Goal: Navigation & Orientation: Find specific page/section

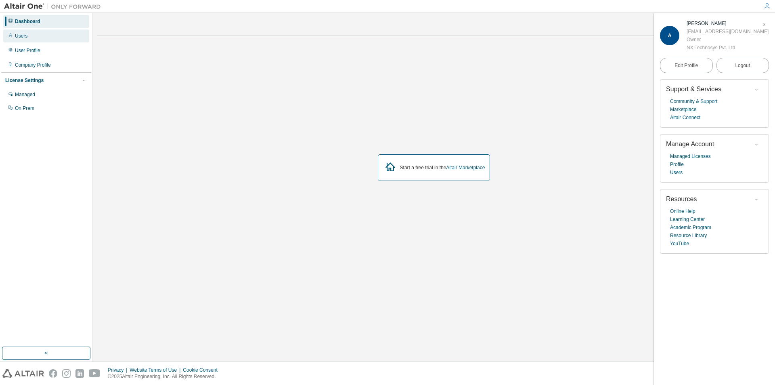
click at [7, 33] on div "Users" at bounding box center [46, 35] width 86 height 13
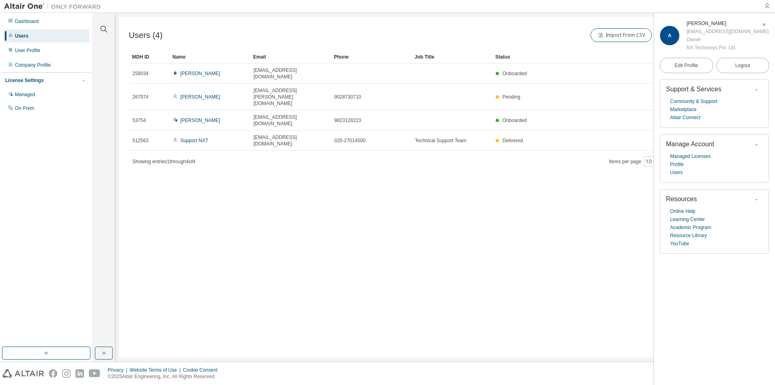
click at [498, 168] on div "Users (4) Import From CSV Export To CSV Add User Clear Load Save Save As Field …" at bounding box center [445, 187] width 652 height 340
click at [650, 158] on button "10" at bounding box center [651, 161] width 11 height 6
click at [211, 165] on div "Users (4) Import From CSV Export To CSV Add User Clear Load Save Save As Field …" at bounding box center [445, 187] width 652 height 340
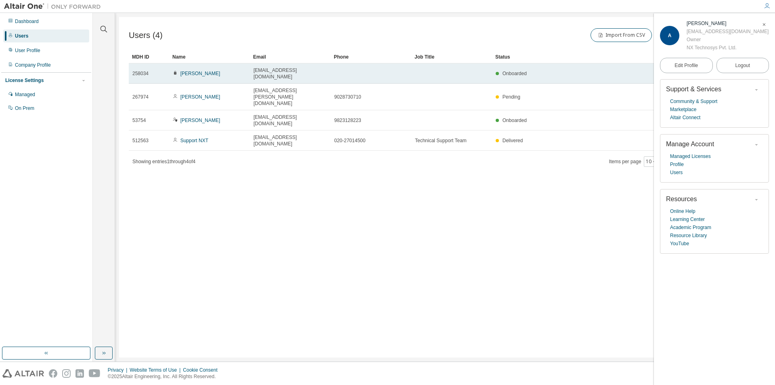
click at [140, 70] on span "258034" at bounding box center [140, 73] width 16 height 6
click at [140, 71] on span "258034" at bounding box center [140, 73] width 16 height 6
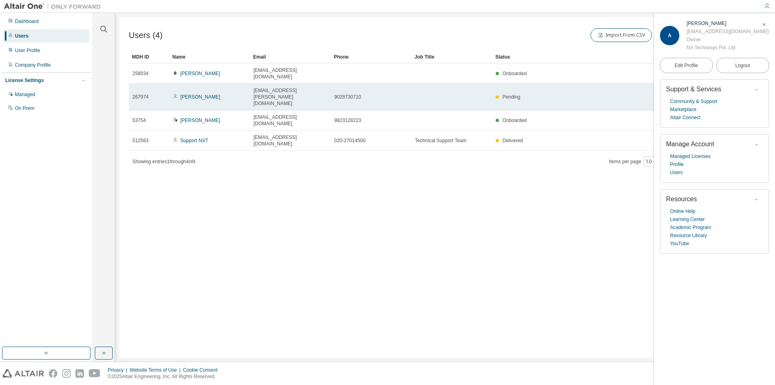
click at [140, 94] on span "267974" at bounding box center [140, 97] width 16 height 6
click at [144, 94] on span "267974" at bounding box center [140, 97] width 16 height 6
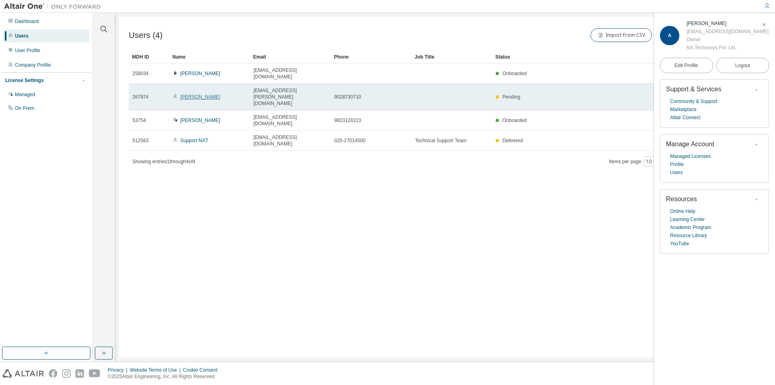
click at [185, 94] on link "[PERSON_NAME]" at bounding box center [200, 97] width 40 height 6
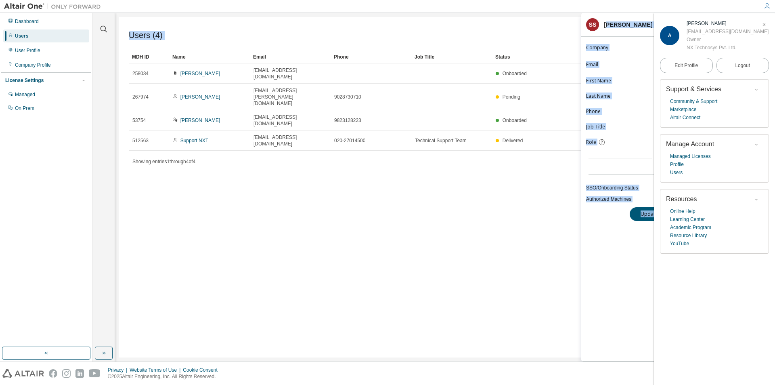
drag, startPoint x: 608, startPoint y: 14, endPoint x: 407, endPoint y: 15, distance: 200.9
click at [407, 15] on main "**********" at bounding box center [434, 187] width 682 height 348
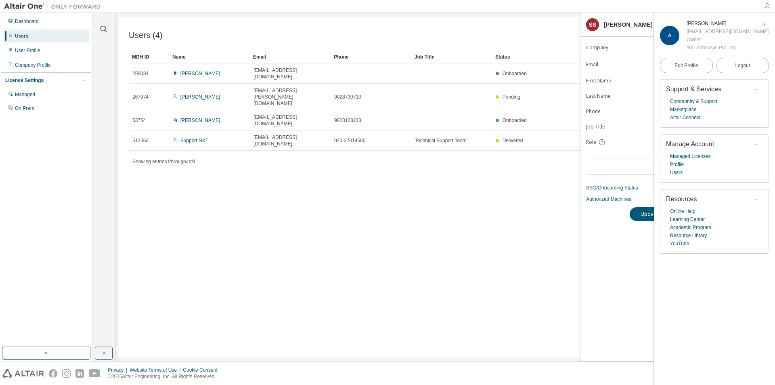
click at [549, 230] on div "Users (4) Import From CSV Export To CSV Add User Clear Load Save Save As Field …" at bounding box center [445, 187] width 652 height 340
click at [19, 52] on div "User Profile" at bounding box center [27, 50] width 25 height 6
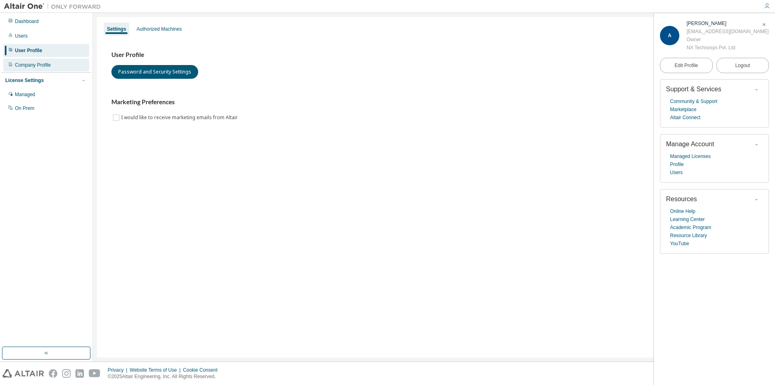
click at [29, 65] on div "Company Profile" at bounding box center [33, 65] width 36 height 6
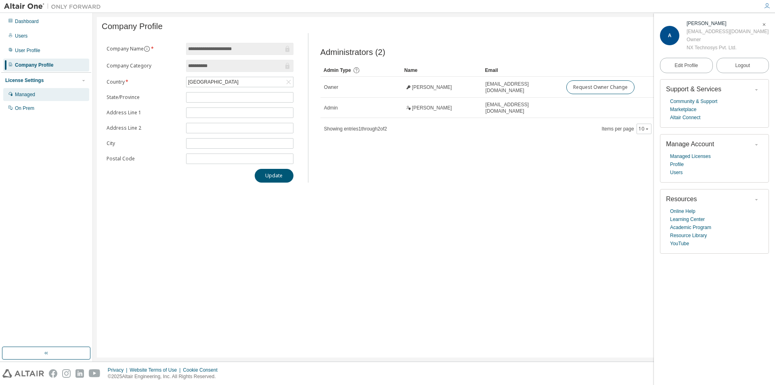
click at [28, 95] on div "Managed" at bounding box center [25, 94] width 20 height 6
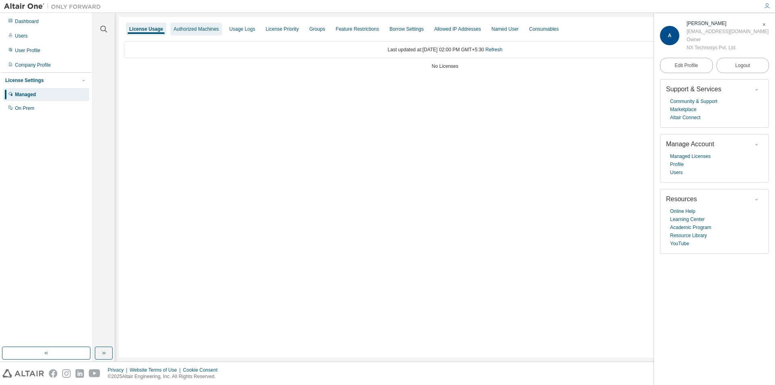
click at [211, 25] on div "Authorized Machines" at bounding box center [196, 29] width 52 height 13
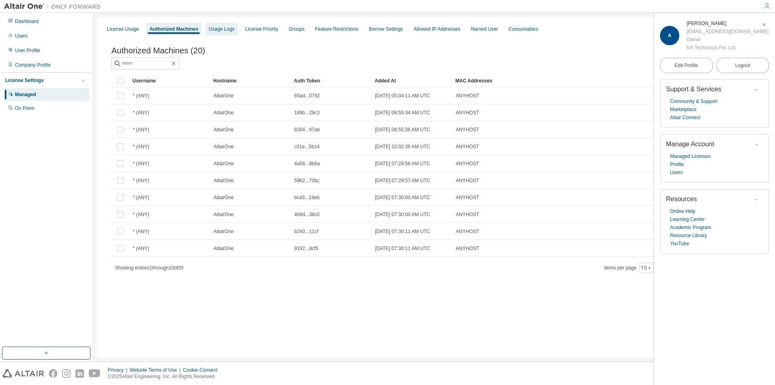
click at [212, 25] on div "Usage Logs" at bounding box center [221, 29] width 32 height 13
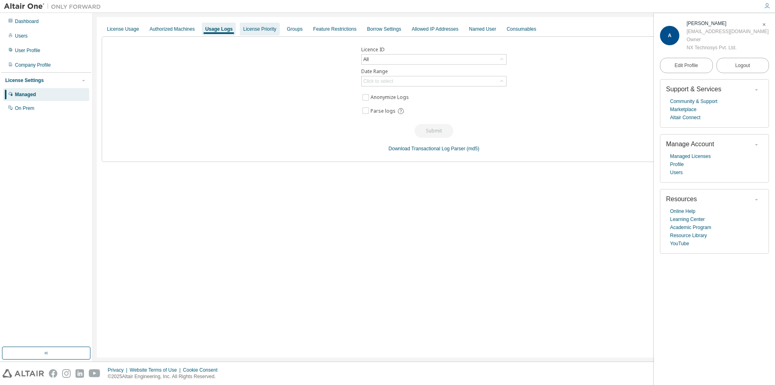
click at [263, 29] on div "License Priority" at bounding box center [259, 29] width 33 height 6
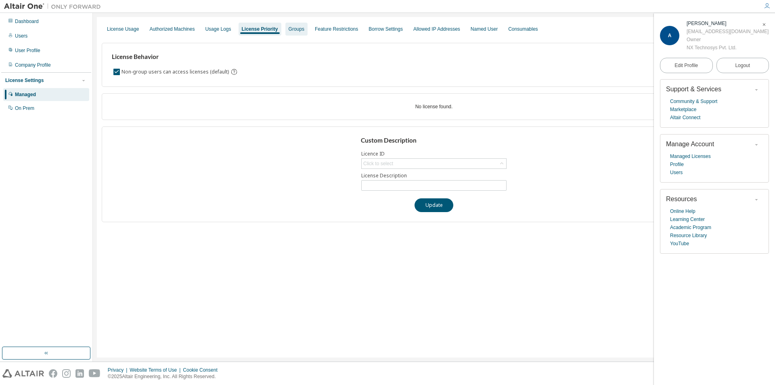
click at [291, 27] on div "Groups" at bounding box center [297, 29] width 16 height 6
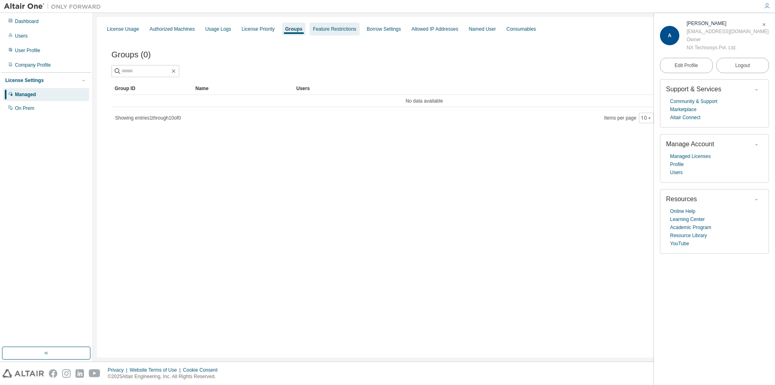
click at [333, 27] on div "Feature Restrictions" at bounding box center [334, 29] width 43 height 6
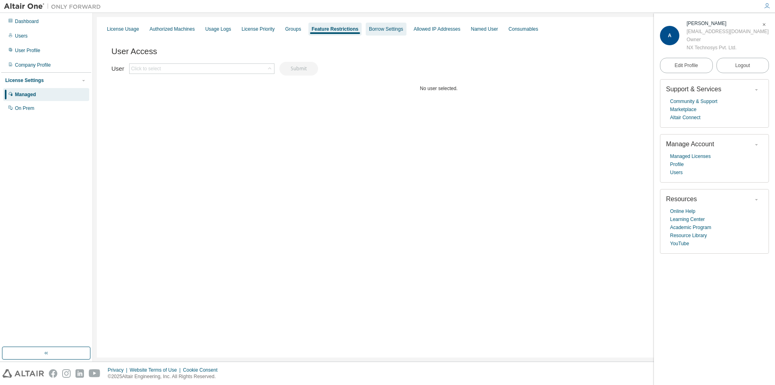
click at [384, 27] on div "Borrow Settings" at bounding box center [386, 29] width 34 height 6
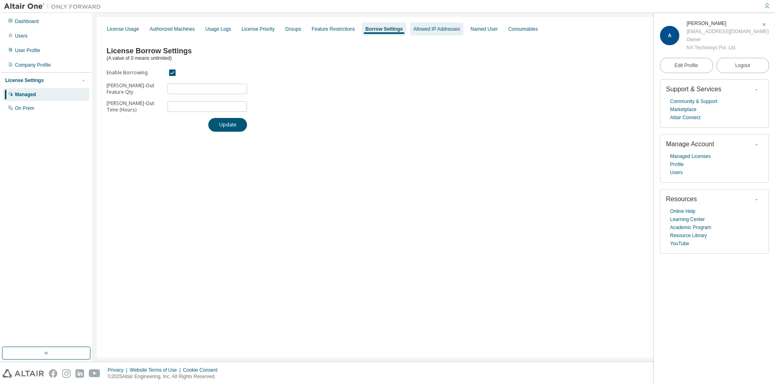
click at [421, 31] on div "Allowed IP Addresses" at bounding box center [436, 29] width 47 height 6
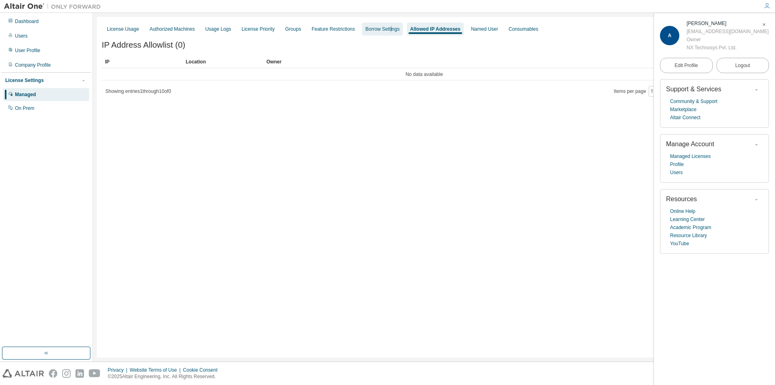
click at [383, 29] on div "Borrow Settings" at bounding box center [382, 29] width 34 height 6
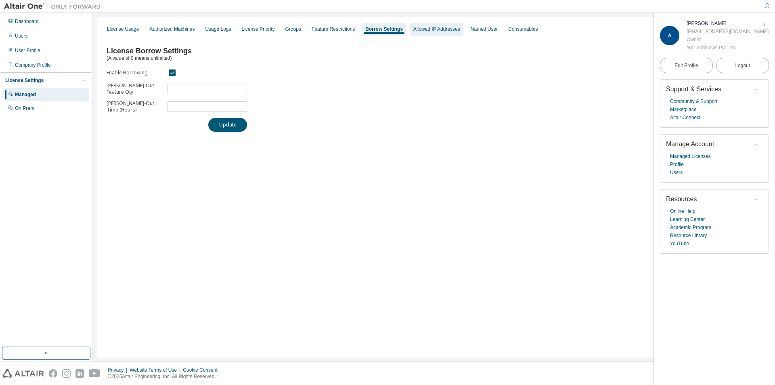
click at [428, 29] on div "Allowed IP Addresses" at bounding box center [436, 29] width 47 height 6
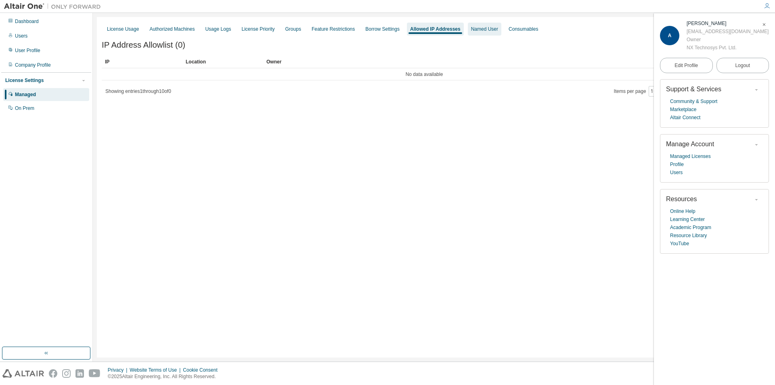
click at [472, 32] on div "Named User" at bounding box center [484, 29] width 33 height 13
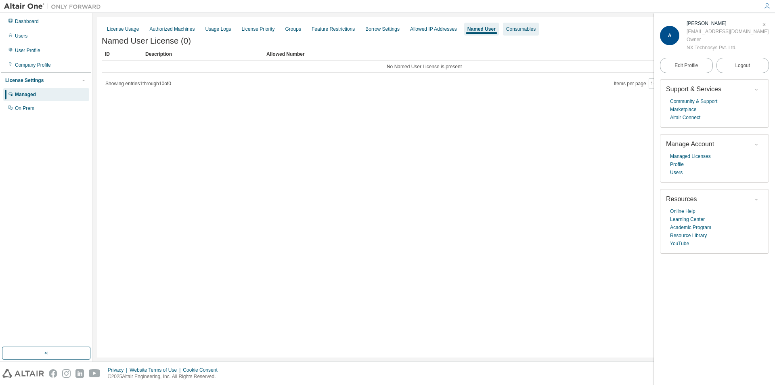
click at [514, 31] on div "Consumables" at bounding box center [520, 29] width 29 height 6
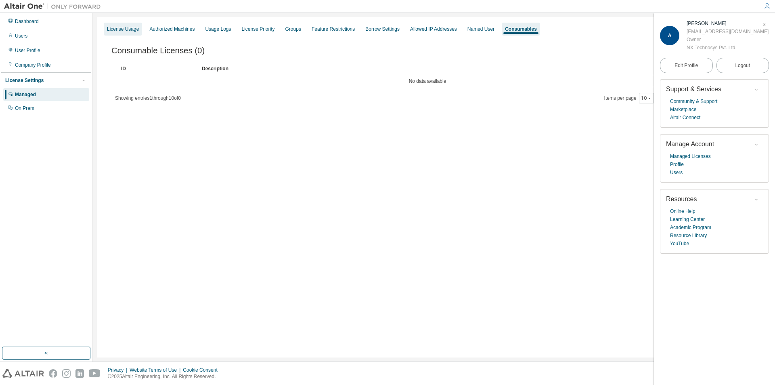
click at [123, 27] on div "License Usage" at bounding box center [123, 29] width 32 height 6
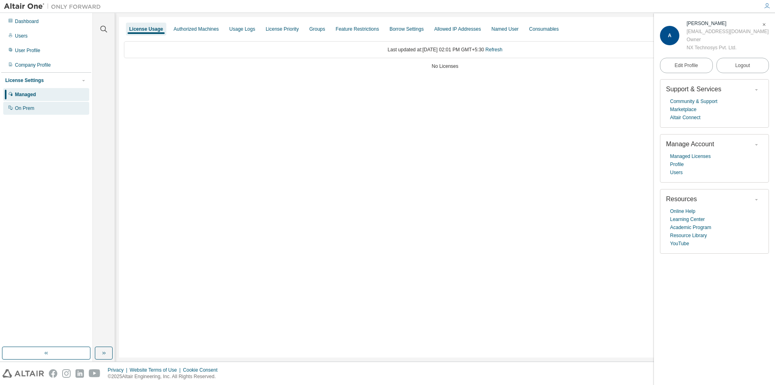
click at [23, 109] on div "On Prem" at bounding box center [24, 108] width 19 height 6
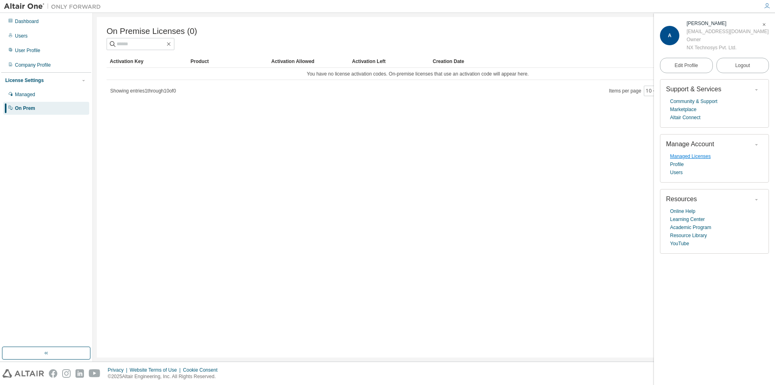
click at [688, 158] on link "Managed Licenses" at bounding box center [690, 156] width 41 height 8
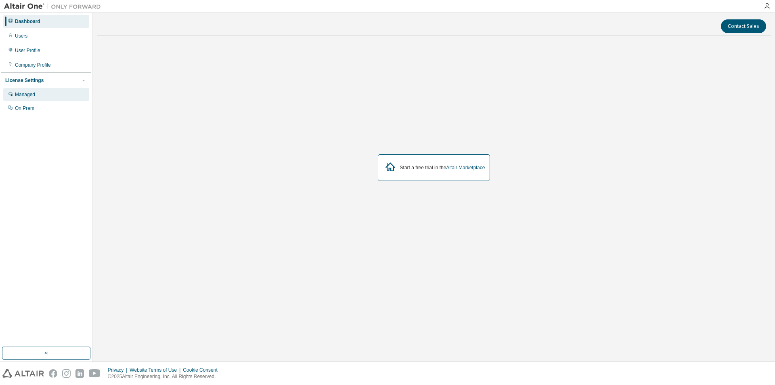
click at [25, 95] on div "Managed" at bounding box center [25, 94] width 20 height 6
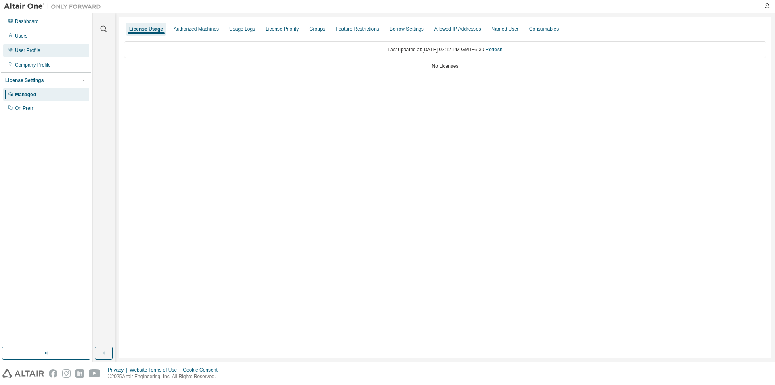
click at [33, 53] on div "User Profile" at bounding box center [27, 50] width 25 height 6
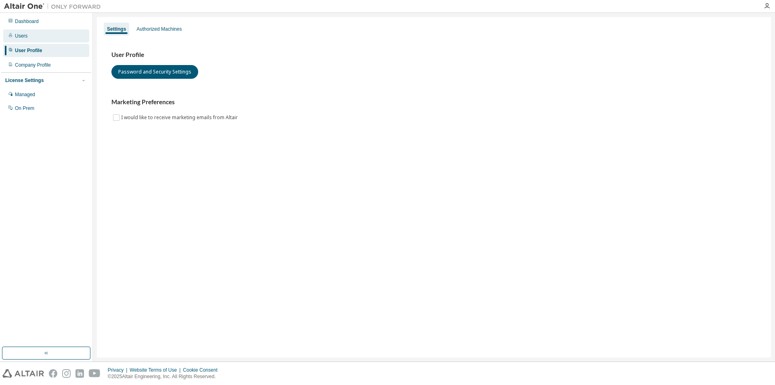
click at [19, 38] on div "Users" at bounding box center [21, 36] width 13 height 6
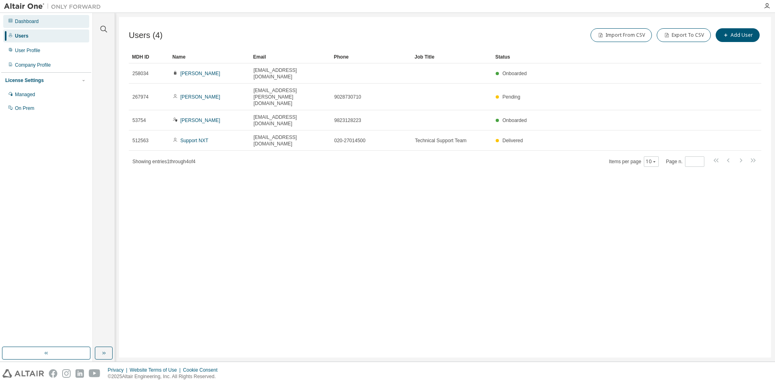
click at [19, 19] on div "Dashboard" at bounding box center [27, 21] width 24 height 6
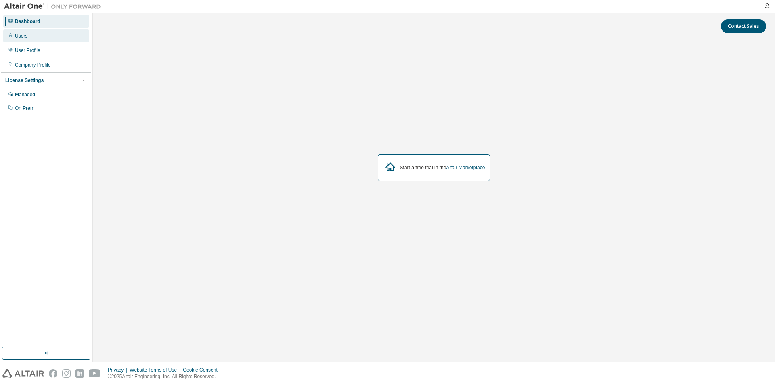
click at [25, 38] on div "Users" at bounding box center [21, 36] width 13 height 6
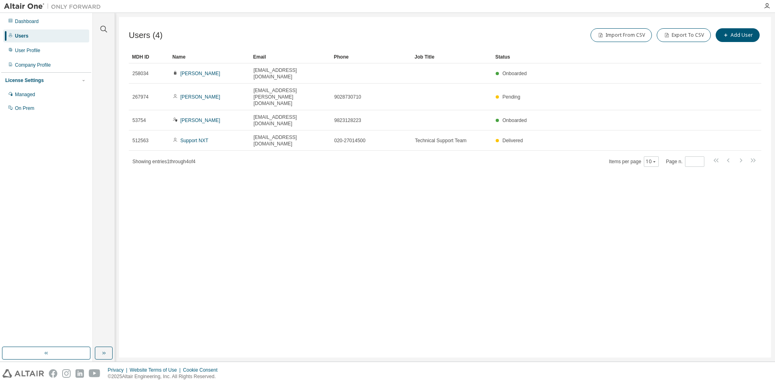
click at [67, 6] on img at bounding box center [54, 6] width 101 height 8
click at [61, 5] on img at bounding box center [54, 6] width 101 height 8
click at [456, 203] on div "Users (4) Import From CSV Export To CSV Add User Clear Load Save Save As Field …" at bounding box center [445, 187] width 652 height 340
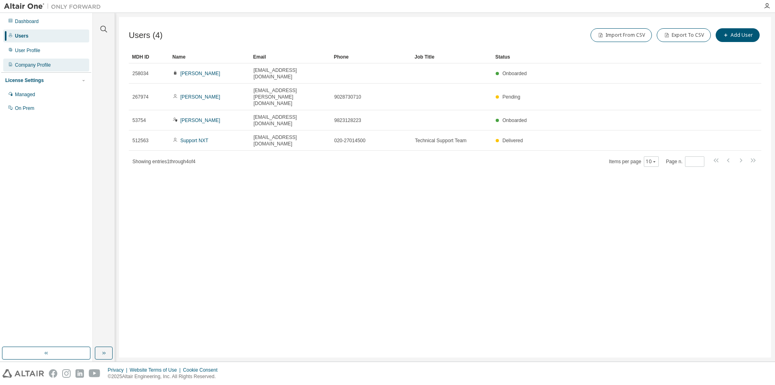
click at [30, 59] on div "Company Profile" at bounding box center [46, 65] width 86 height 13
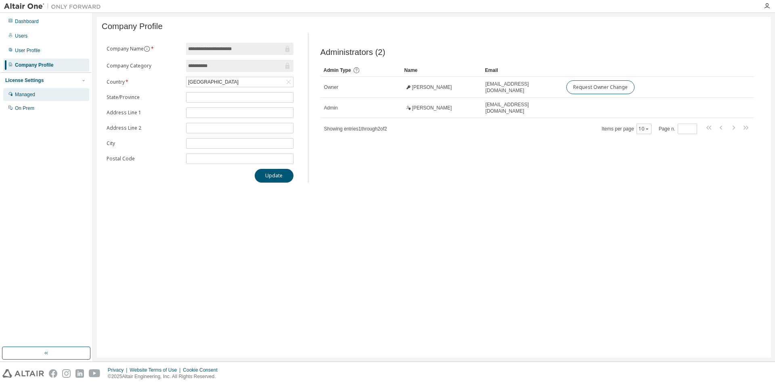
click at [25, 95] on div "Managed" at bounding box center [25, 94] width 20 height 6
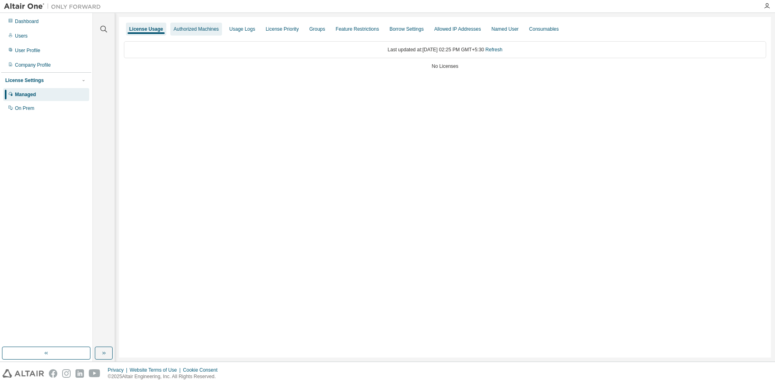
click at [185, 30] on div "Authorized Machines" at bounding box center [196, 29] width 45 height 6
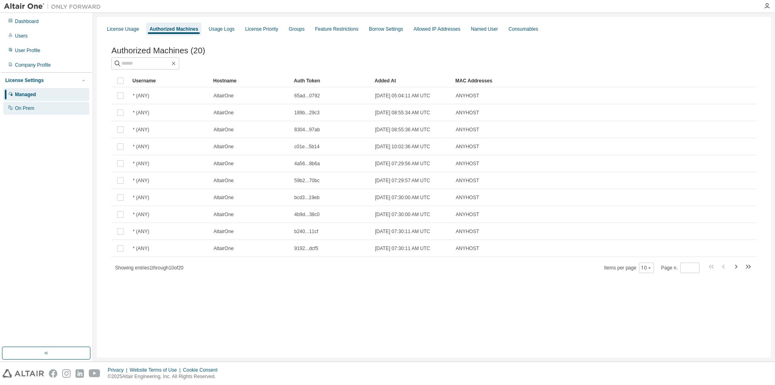
click at [29, 104] on div "On Prem" at bounding box center [46, 108] width 86 height 13
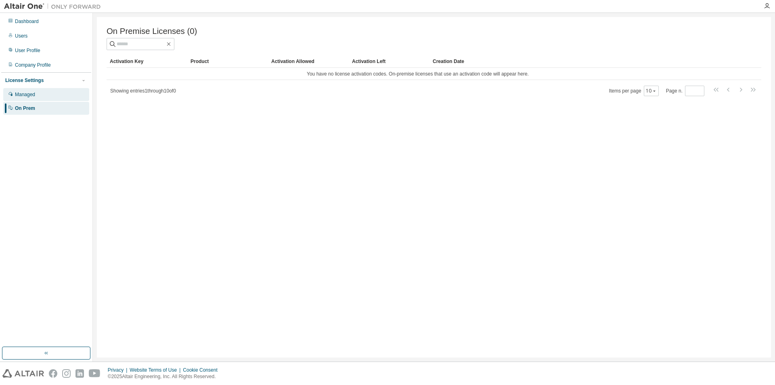
click at [23, 94] on div "Managed" at bounding box center [25, 94] width 20 height 6
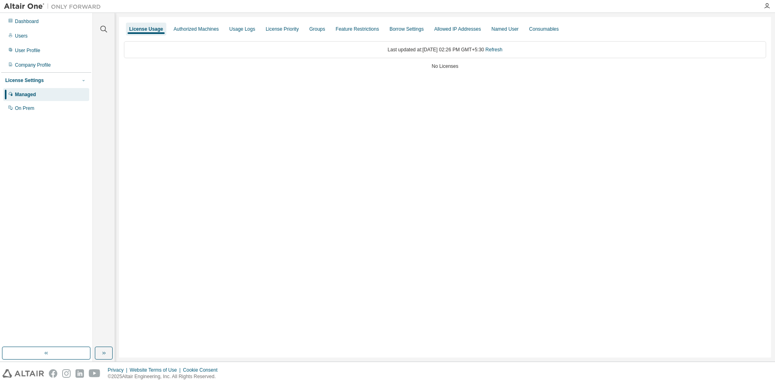
click at [84, 79] on icon "button" at bounding box center [83, 80] width 5 height 5
click at [184, 27] on div "Authorized Machines" at bounding box center [196, 29] width 45 height 6
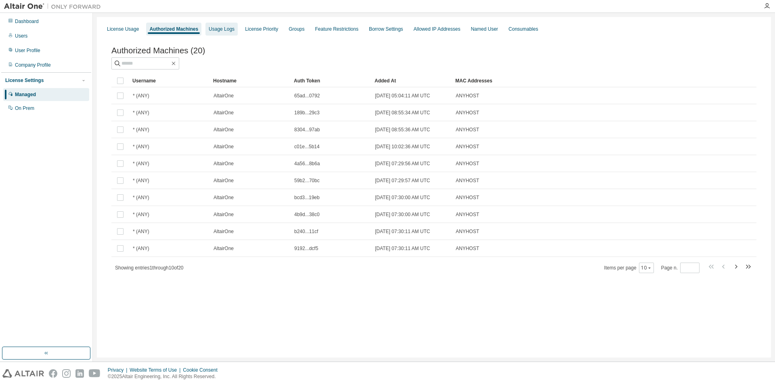
click at [213, 27] on div "Usage Logs" at bounding box center [222, 29] width 26 height 6
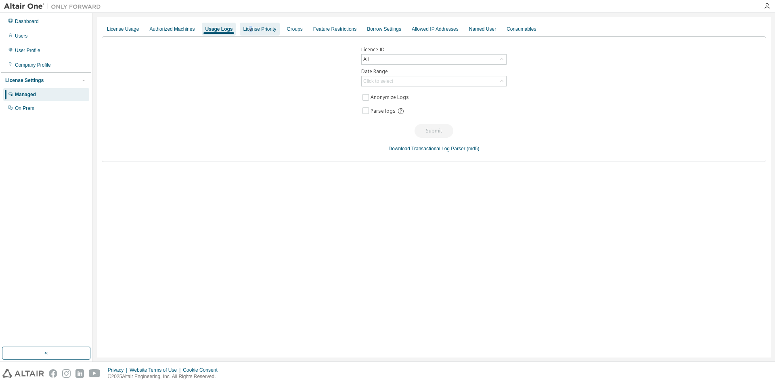
click at [247, 29] on div "License Priority" at bounding box center [259, 29] width 33 height 6
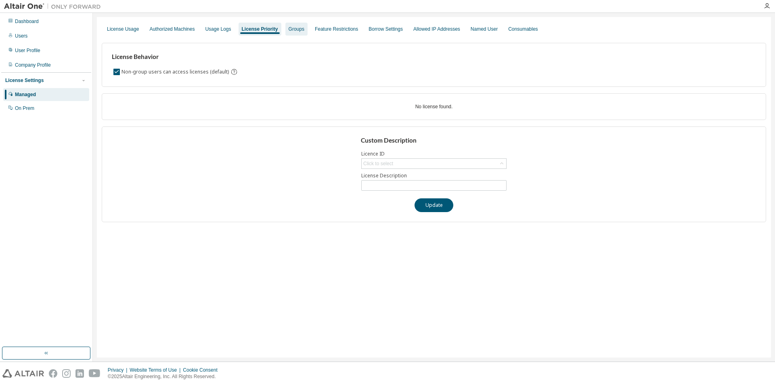
click at [292, 31] on div "Groups" at bounding box center [297, 29] width 16 height 6
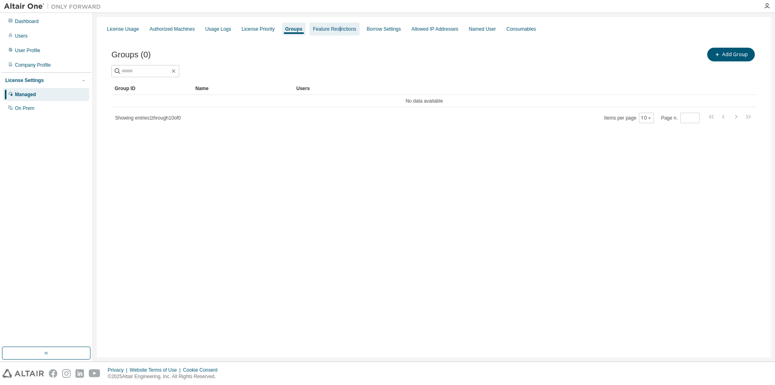
click at [333, 30] on div "Feature Restrictions" at bounding box center [334, 29] width 43 height 6
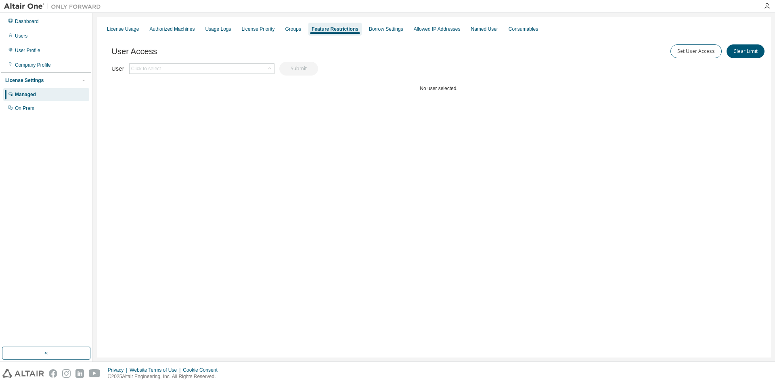
click at [348, 39] on div "User Access Set User Access Clear Limit Clear Load Save Save As Field Operator …" at bounding box center [438, 84] width 654 height 97
click at [381, 32] on div "Borrow Settings" at bounding box center [386, 29] width 41 height 13
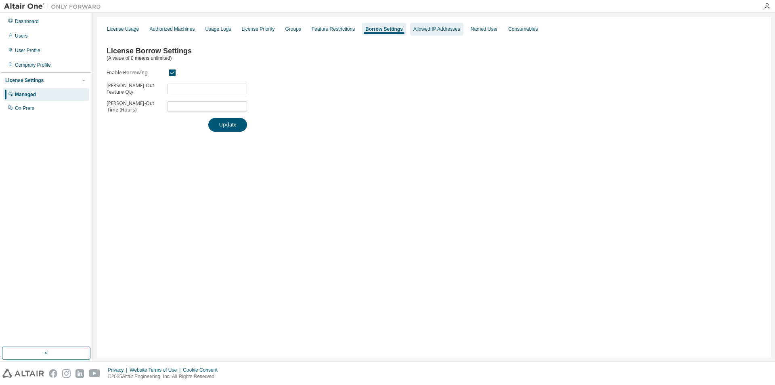
click at [424, 27] on div "Allowed IP Addresses" at bounding box center [436, 29] width 47 height 6
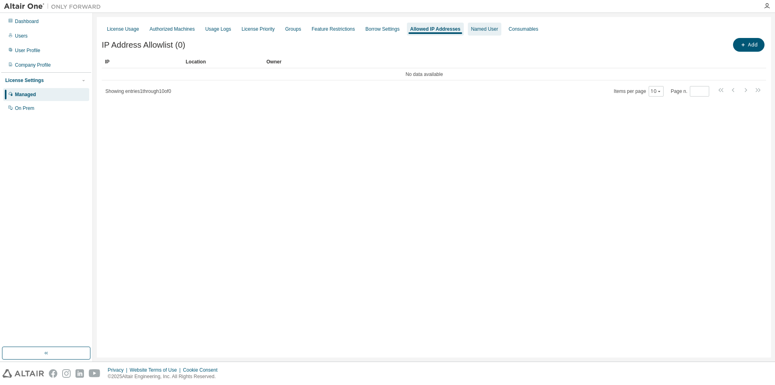
click at [474, 33] on div "Named User" at bounding box center [484, 29] width 33 height 13
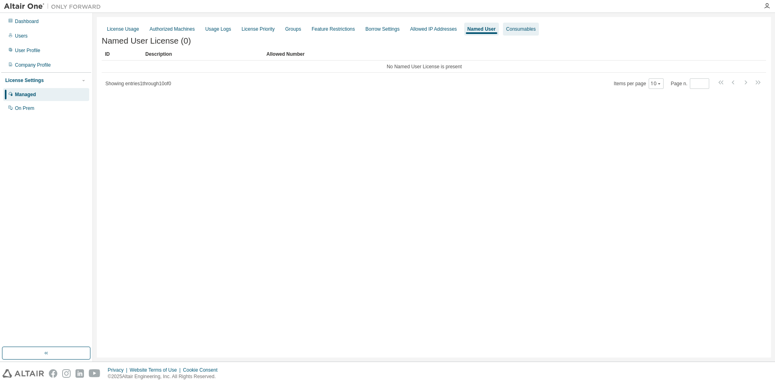
click at [508, 26] on div "Consumables" at bounding box center [520, 29] width 29 height 6
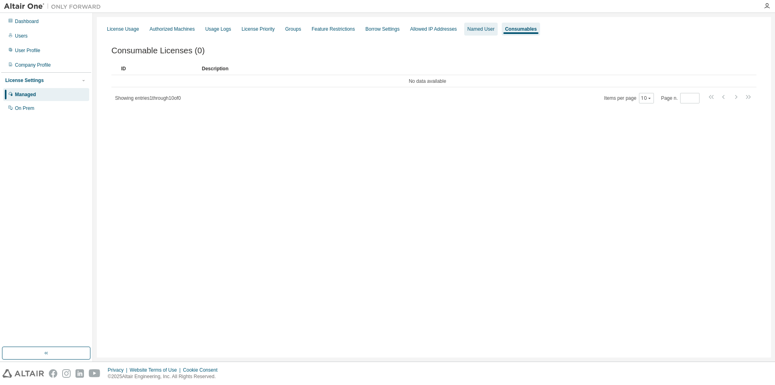
click at [473, 27] on div "Named User" at bounding box center [480, 29] width 27 height 6
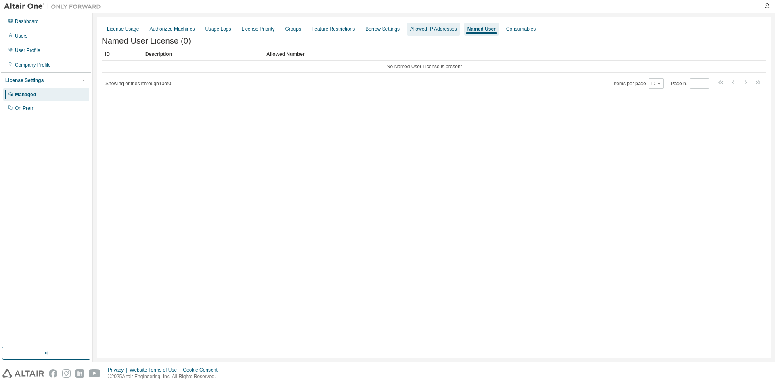
click at [442, 29] on div "Allowed IP Addresses" at bounding box center [433, 29] width 47 height 6
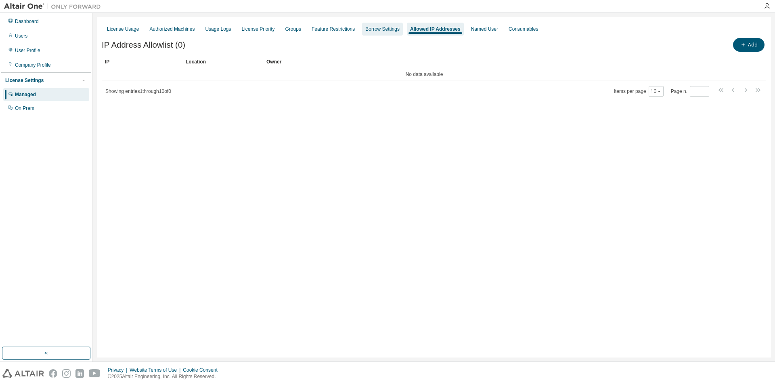
click at [388, 26] on div "Borrow Settings" at bounding box center [382, 29] width 34 height 6
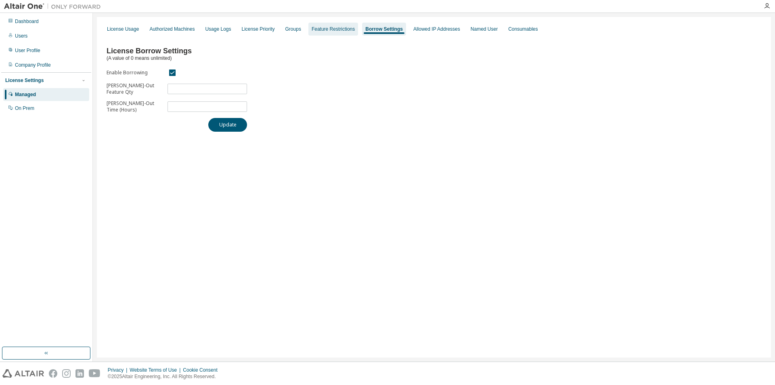
click at [330, 29] on div "Feature Restrictions" at bounding box center [333, 29] width 43 height 6
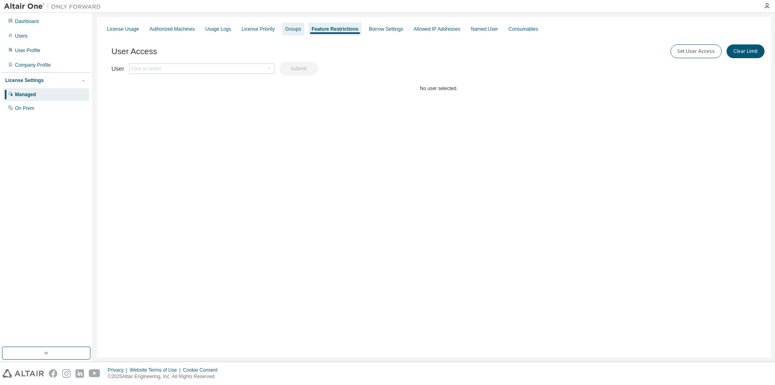
click at [294, 29] on div "Groups" at bounding box center [293, 29] width 16 height 6
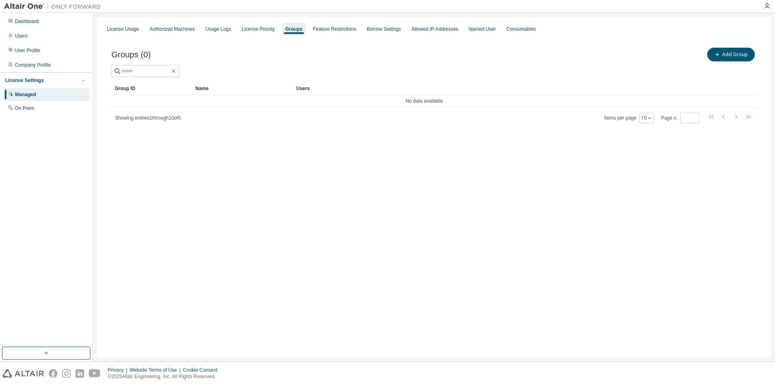
click at [274, 29] on div "License Usage Authorized Machines Usage Logs License Priority Groups Feature Re…" at bounding box center [434, 29] width 664 height 15
click at [262, 29] on div "License Priority" at bounding box center [258, 29] width 33 height 6
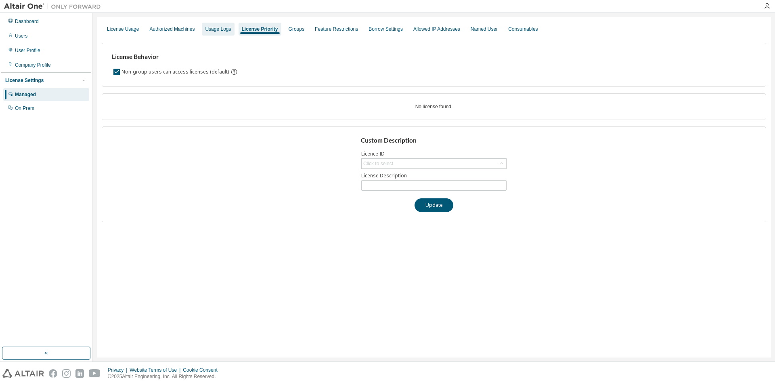
click at [213, 29] on div "Usage Logs" at bounding box center [218, 29] width 26 height 6
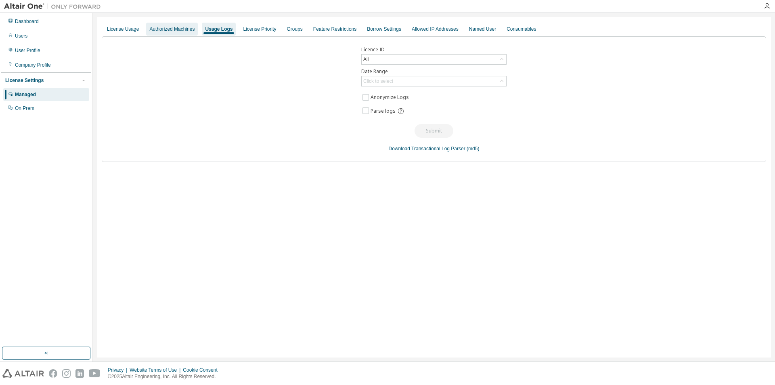
click at [164, 24] on div "Authorized Machines" at bounding box center [172, 29] width 52 height 13
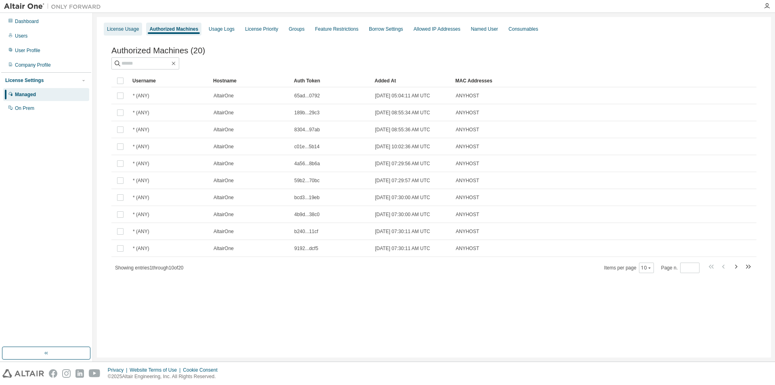
click at [109, 29] on div "License Usage" at bounding box center [123, 29] width 32 height 6
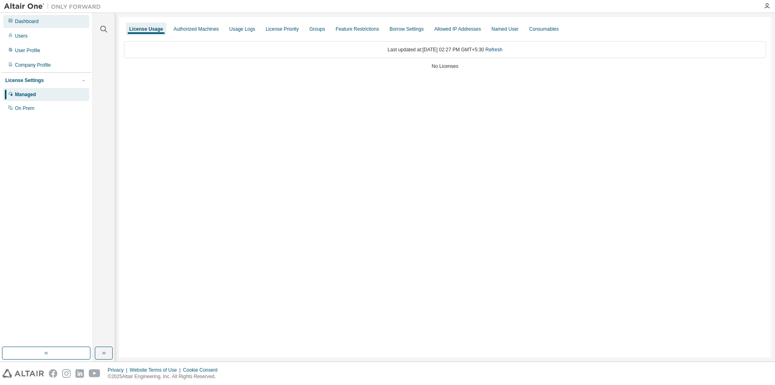
click at [20, 19] on div "Dashboard" at bounding box center [27, 21] width 24 height 6
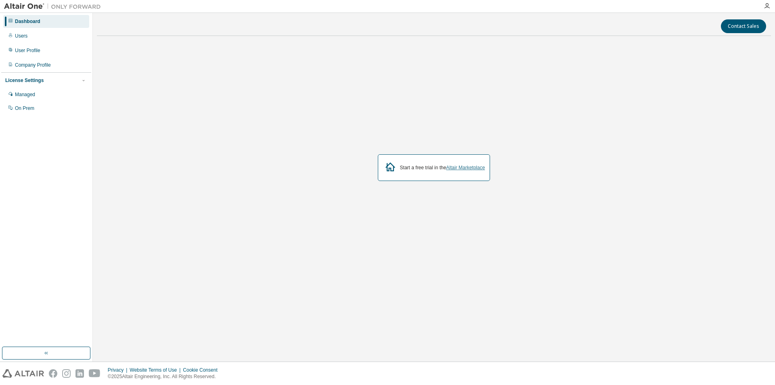
click at [452, 165] on link "Altair Marketplace" at bounding box center [465, 168] width 39 height 6
